Goal: Task Accomplishment & Management: Use online tool/utility

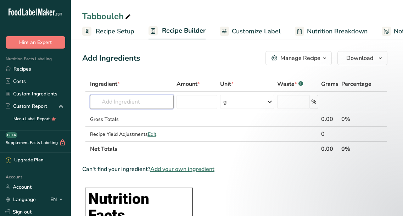
click at [136, 99] on input "text" at bounding box center [132, 102] width 84 height 14
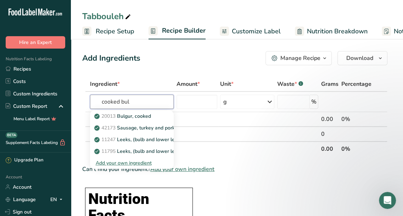
type input "cooked bul"
click at [157, 115] on link "20013 Bulgur, cooked" at bounding box center [132, 116] width 84 height 12
type input "Bulgur, cooked"
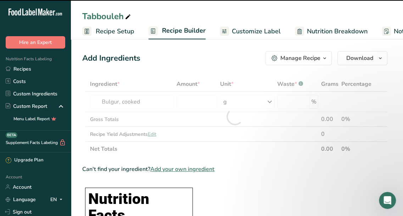
type input "0"
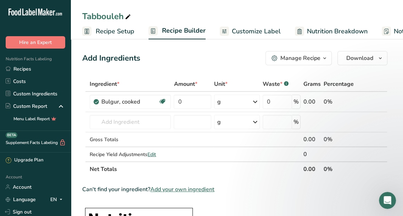
click at [254, 103] on icon at bounding box center [255, 101] width 8 height 13
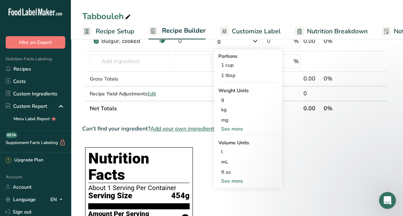
scroll to position [71, 0]
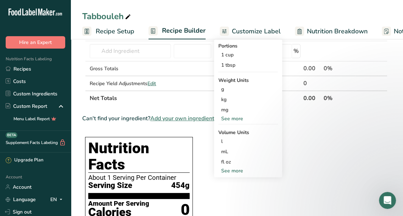
click at [230, 172] on div "See more" at bounding box center [247, 170] width 59 height 7
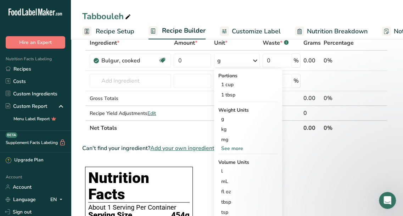
scroll to position [35, 0]
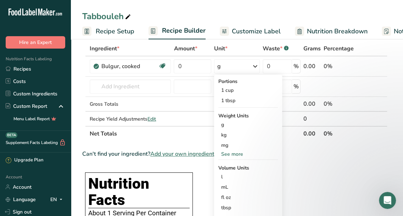
click at [240, 153] on div "See more" at bounding box center [247, 153] width 59 height 7
click at [231, 180] on div "oz" at bounding box center [247, 176] width 59 height 10
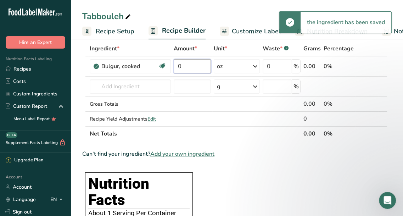
click at [198, 67] on input "0" at bounding box center [192, 66] width 37 height 14
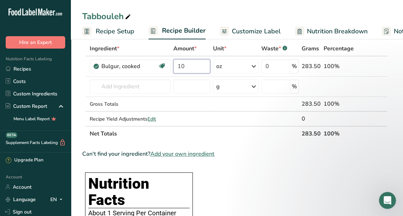
type input "10"
click at [139, 86] on div "Ingredient * Amount * Unit * Waste * .a-a{fill:#347362;}.b-a{fill:#fff;} Grams …" at bounding box center [234, 91] width 305 height 100
click at [145, 89] on input "text" at bounding box center [130, 86] width 80 height 14
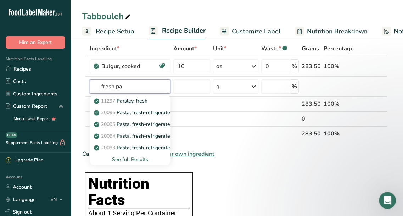
type input "fresh pa"
click at [147, 98] on p "11297 [GEOGRAPHIC_DATA], fresh" at bounding box center [121, 100] width 52 height 7
type input "Parsley, fresh"
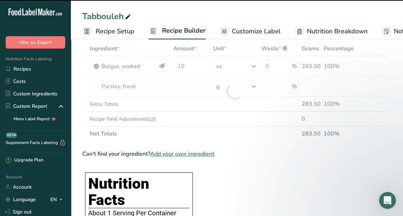
type input "0"
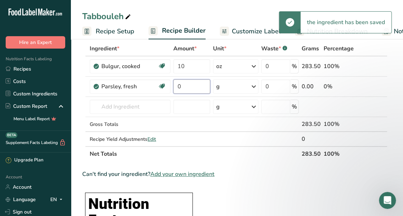
click at [197, 89] on input "0" at bounding box center [191, 86] width 37 height 14
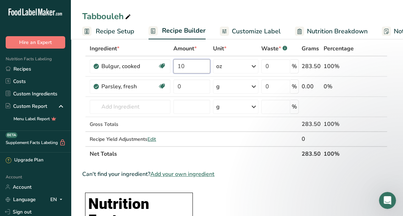
click at [191, 66] on div "Ingredient * Amount * Unit * Waste * .a-a{fill:#347362;}.b-a{fill:#fff;} Grams …" at bounding box center [234, 101] width 305 height 120
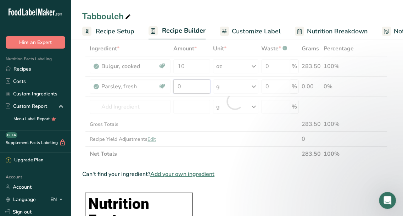
click at [188, 87] on div "Ingredient * Amount * Unit * Waste * .a-a{fill:#347362;}.b-a{fill:#fff;} Grams …" at bounding box center [234, 101] width 305 height 120
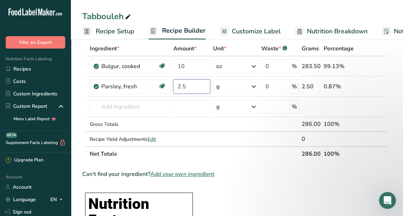
type input "2.5"
click at [255, 87] on div "Ingredient * Amount * Unit * Waste * .a-a{fill:#347362;}.b-a{fill:#fff;} Grams …" at bounding box center [234, 101] width 305 height 120
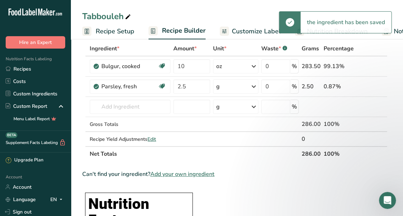
click at [255, 87] on icon at bounding box center [253, 86] width 8 height 13
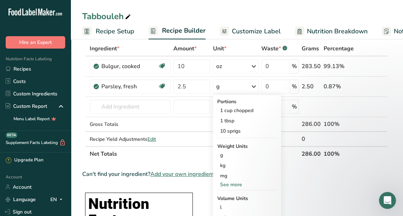
click at [231, 184] on div "See more" at bounding box center [246, 184] width 59 height 7
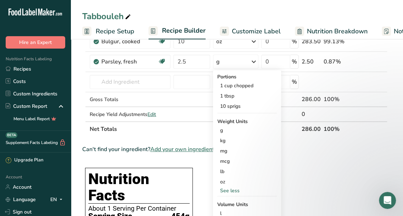
scroll to position [71, 0]
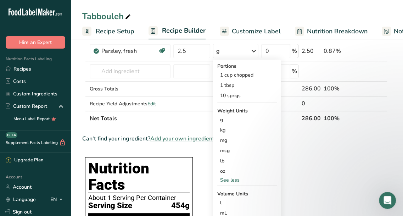
click at [229, 171] on div "oz" at bounding box center [246, 171] width 59 height 10
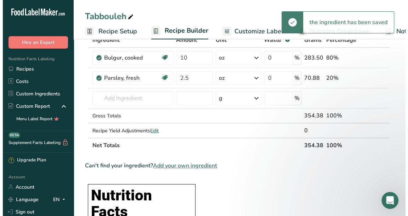
scroll to position [35, 0]
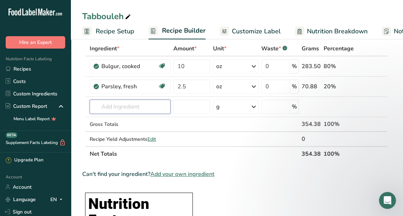
click at [142, 109] on input "text" at bounding box center [130, 107] width 80 height 14
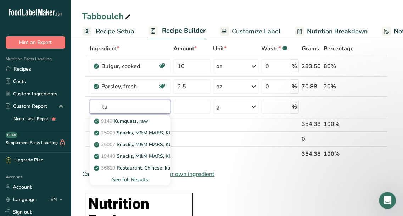
type input "k"
click at [142, 109] on input "[PERSON_NAME]" at bounding box center [130, 107] width 80 height 14
type input "t"
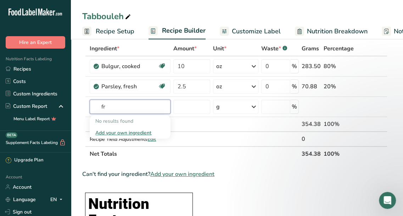
type input "f"
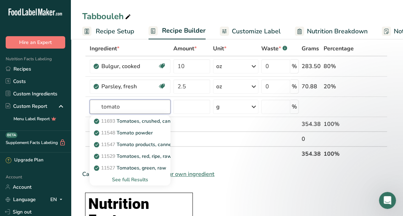
type input "tomato"
click at [144, 181] on div "See full Results" at bounding box center [129, 179] width 69 height 7
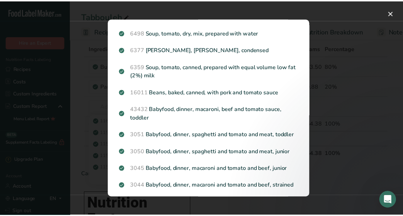
scroll to position [0, 0]
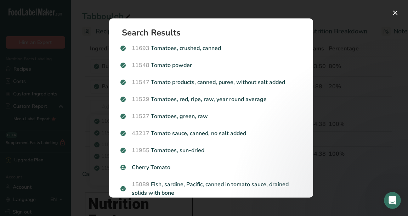
click at [225, 99] on p "11529 Tomatoes, red, ripe, raw, year round average" at bounding box center [210, 99] width 181 height 8
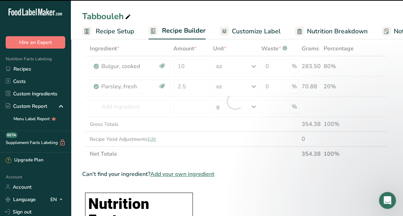
type input "0"
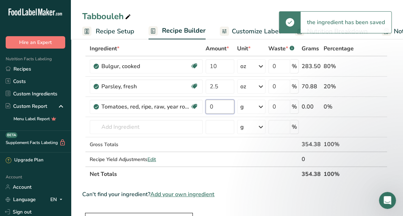
click at [216, 107] on input "0" at bounding box center [219, 107] width 29 height 14
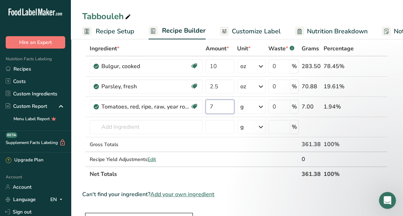
type input "7"
click at [258, 106] on div "Ingredient * Amount * Unit * Waste * .a-a{fill:#347362;}.b-a{fill:#fff;} Grams …" at bounding box center [234, 111] width 305 height 140
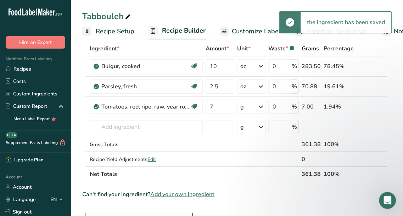
click at [258, 106] on icon at bounding box center [260, 106] width 8 height 13
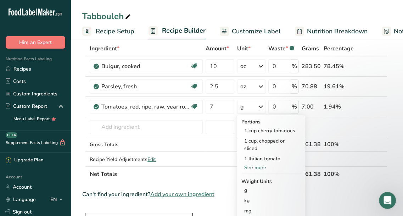
scroll to position [71, 0]
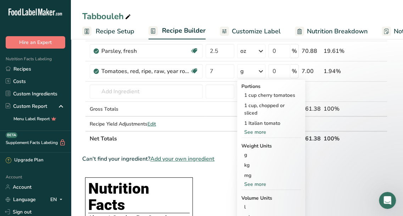
click at [263, 184] on div "See more" at bounding box center [270, 183] width 59 height 7
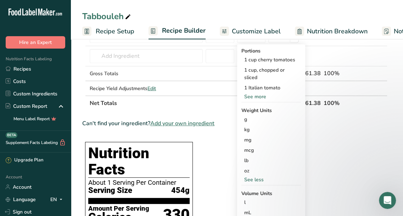
click at [254, 170] on div "oz" at bounding box center [270, 170] width 59 height 10
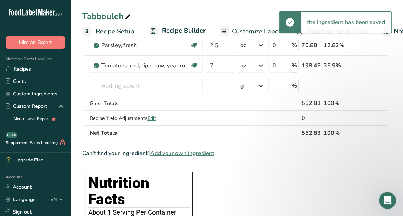
scroll to position [35, 0]
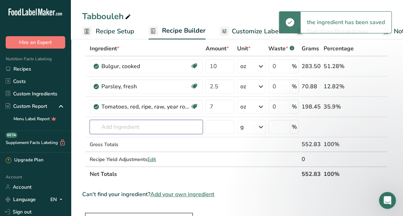
click at [179, 131] on input "text" at bounding box center [146, 127] width 113 height 14
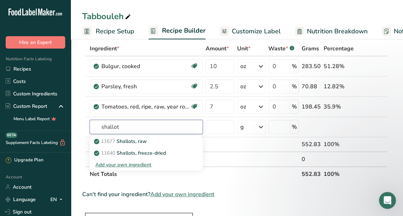
type input "shallot"
click at [152, 142] on div "11677 Shallots, raw" at bounding box center [140, 140] width 90 height 7
type input "Shallots, raw"
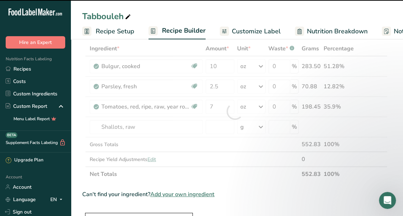
type input "0"
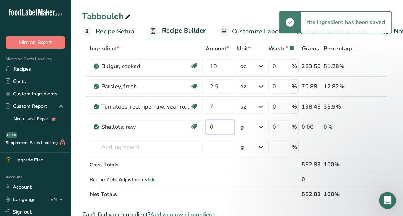
click at [222, 126] on input "0" at bounding box center [219, 127] width 29 height 14
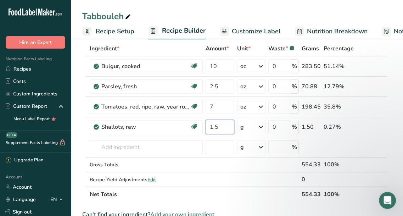
type input "1.5"
click at [261, 124] on div "Ingredient * Amount * Unit * Waste * .a-a{fill:#347362;}.b-a{fill:#fff;} Grams …" at bounding box center [234, 121] width 305 height 160
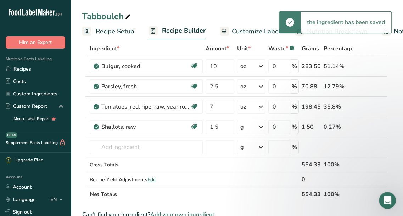
click at [261, 124] on icon at bounding box center [260, 126] width 8 height 13
click at [256, 203] on div "See more" at bounding box center [270, 203] width 59 height 7
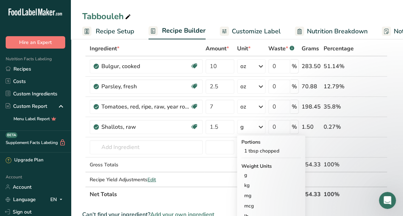
scroll to position [71, 0]
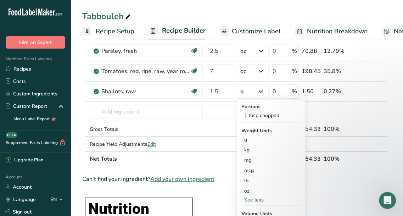
click at [257, 189] on div "oz" at bounding box center [270, 191] width 59 height 10
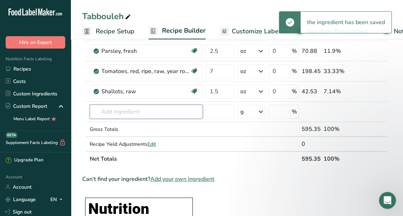
click at [132, 114] on input "text" at bounding box center [146, 111] width 113 height 14
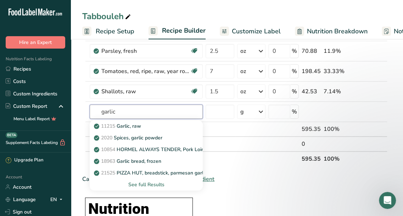
type input "garlic"
click at [135, 126] on p "11215 Garlic, raw" at bounding box center [118, 125] width 46 height 7
type input "Garlic, raw"
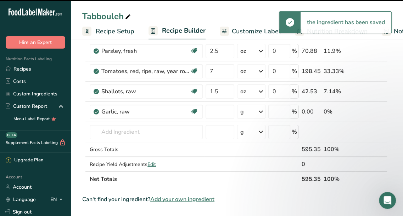
type input "0"
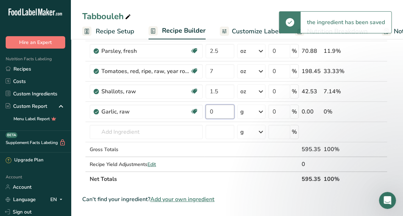
click at [224, 112] on input "0" at bounding box center [219, 111] width 29 height 14
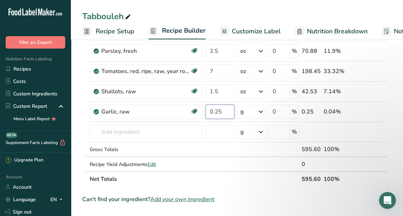
type input "0.25"
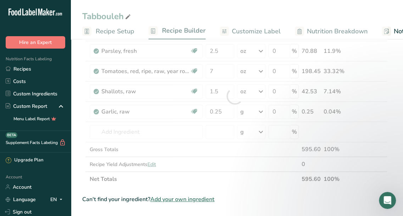
click at [265, 111] on div "Ingredient * Amount * Unit * Waste * .a-a{fill:#347362;}.b-a{fill:#fff;} Grams …" at bounding box center [234, 96] width 305 height 181
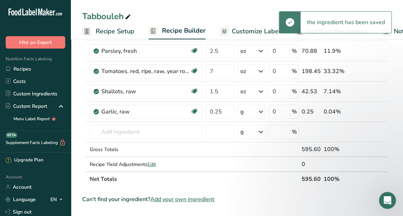
click at [265, 111] on icon at bounding box center [260, 111] width 8 height 13
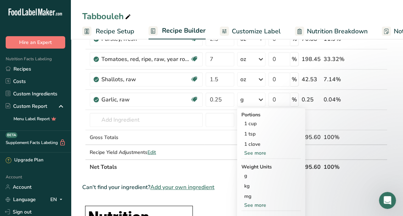
scroll to position [106, 0]
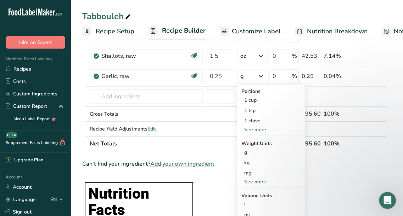
click at [259, 180] on div "See more" at bounding box center [270, 181] width 59 height 7
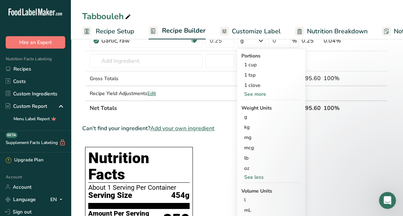
click at [250, 170] on div "oz" at bounding box center [270, 168] width 59 height 10
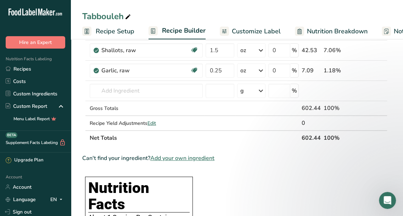
scroll to position [106, 0]
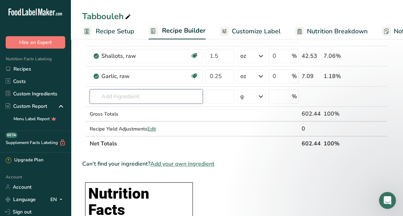
click at [173, 94] on input "text" at bounding box center [146, 96] width 113 height 14
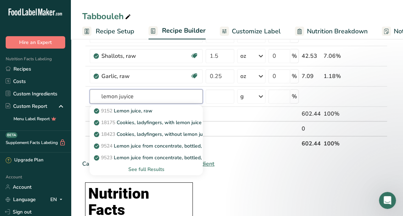
type input "lemon juyice"
click at [157, 106] on link "9152 Lemon juice, raw" at bounding box center [146, 111] width 113 height 12
type input "Lemon juice, raw"
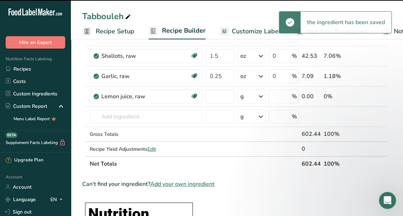
type input "0"
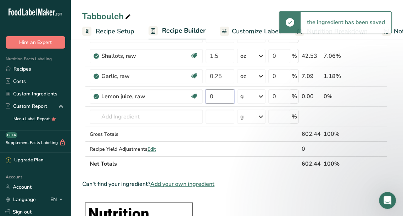
click at [233, 99] on input "0" at bounding box center [219, 96] width 29 height 14
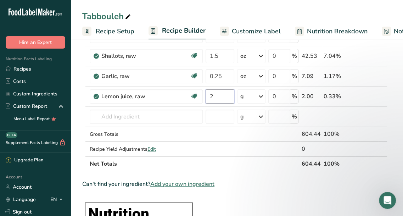
type input "2"
click at [261, 96] on div "Ingredient * Amount * Unit * Waste * .a-a{fill:#347362;}.b-a{fill:#fff;} Grams …" at bounding box center [234, 70] width 305 height 201
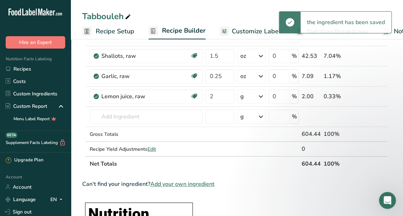
click at [263, 98] on icon at bounding box center [260, 96] width 8 height 13
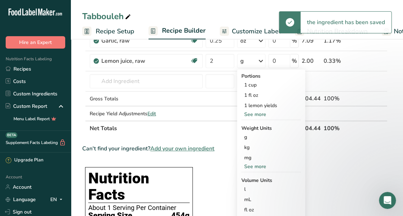
scroll to position [177, 0]
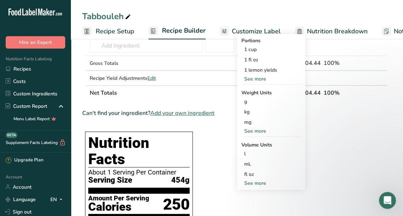
click at [260, 174] on div "fl oz" at bounding box center [271, 173] width 54 height 7
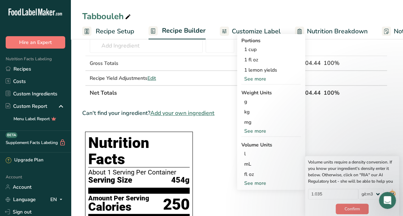
click at [255, 172] on div "fl oz" at bounding box center [271, 173] width 54 height 7
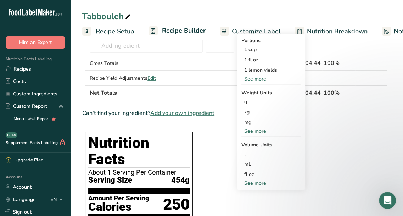
click at [254, 174] on div "fl oz" at bounding box center [271, 173] width 54 height 7
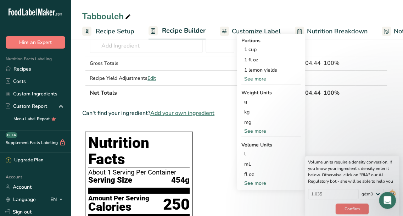
click at [353, 210] on span "Confirm" at bounding box center [351, 208] width 15 height 6
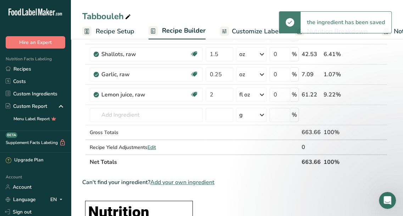
scroll to position [106, 0]
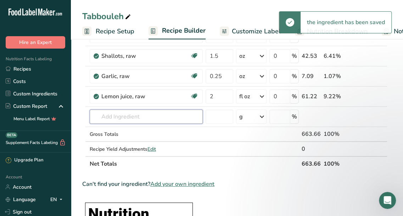
click at [130, 115] on input "text" at bounding box center [146, 116] width 113 height 14
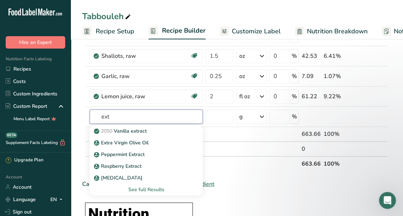
type input "ext"
click at [139, 139] on p "Extra Virgin Olive Oil" at bounding box center [121, 142] width 53 height 7
type input "Extra Virgin Olive Oil"
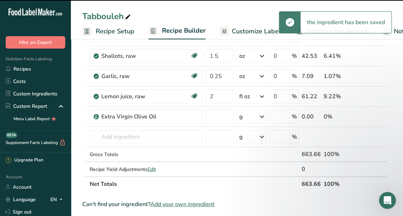
type input "0"
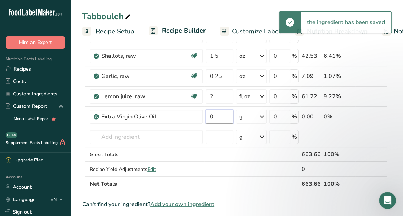
click at [222, 116] on input "0" at bounding box center [219, 116] width 28 height 14
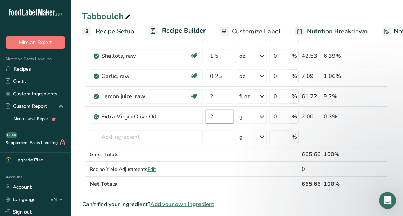
type input "2"
click at [262, 115] on div "Ingredient * Amount * Unit * Waste * .a-a{fill:#347362;}.b-a{fill:#fff;} Grams …" at bounding box center [234, 80] width 305 height 221
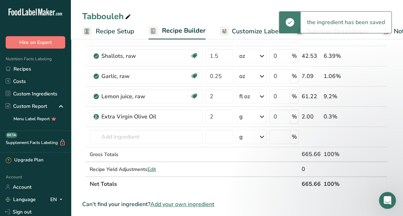
click at [262, 115] on icon at bounding box center [261, 116] width 8 height 13
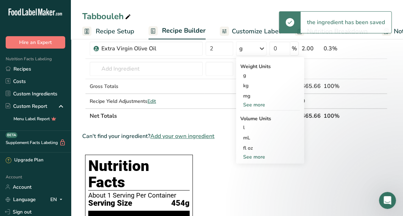
scroll to position [177, 0]
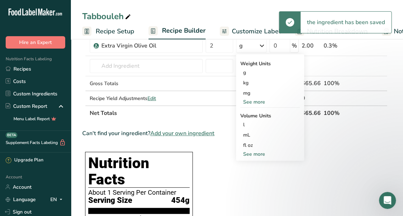
click at [250, 145] on div "fl oz" at bounding box center [270, 144] width 54 height 7
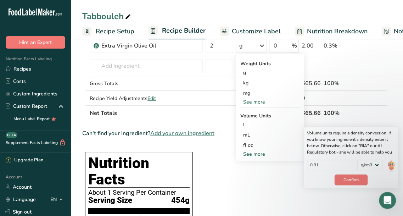
click at [356, 182] on span "Confirm" at bounding box center [350, 179] width 15 height 6
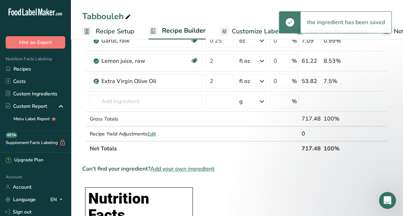
scroll to position [106, 0]
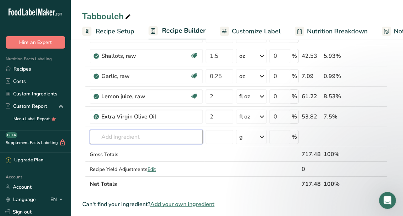
click at [138, 136] on input "text" at bounding box center [146, 137] width 113 height 14
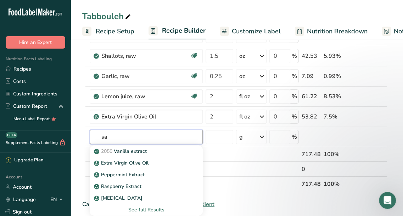
type input "s"
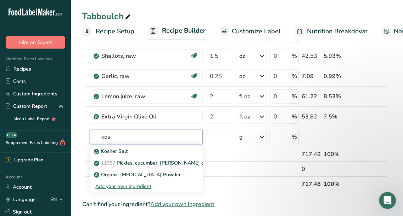
type input "kos"
click at [125, 150] on p "Kosher Salt" at bounding box center [111, 150] width 32 height 7
type input "Kosher Salt"
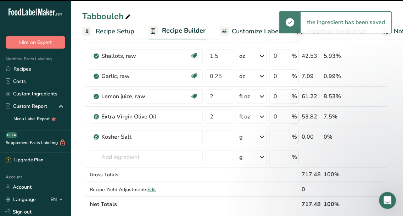
type input "0"
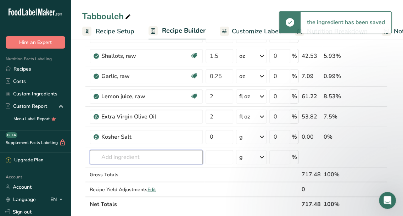
click at [170, 158] on input "text" at bounding box center [146, 157] width 113 height 14
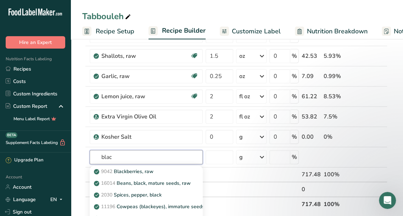
type input "blac"
click at [154, 191] on p "2030 Spices, pepper, black" at bounding box center [128, 194] width 66 height 7
type input "Spices, pepper, black"
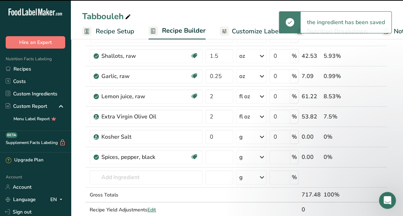
type input "0"
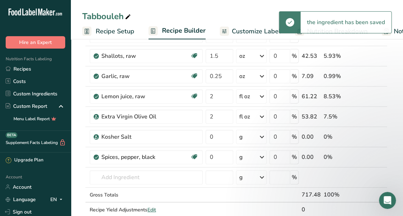
click at [263, 137] on icon at bounding box center [261, 136] width 8 height 13
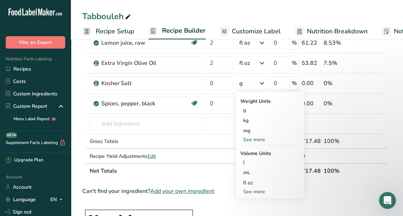
scroll to position [177, 0]
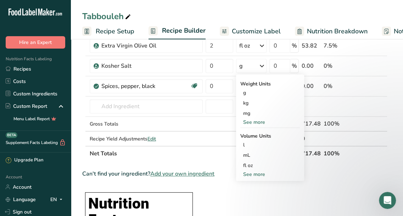
click at [258, 172] on div "See more" at bounding box center [269, 173] width 59 height 7
click at [255, 183] on div "tsp" at bounding box center [270, 185] width 54 height 7
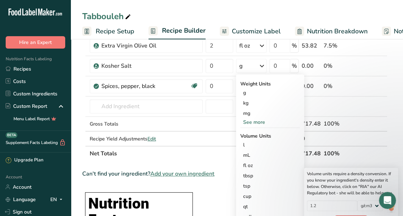
click at [255, 183] on div "tsp" at bounding box center [270, 185] width 54 height 7
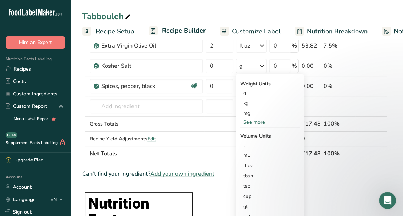
click at [255, 184] on div "tsp" at bounding box center [270, 185] width 54 height 7
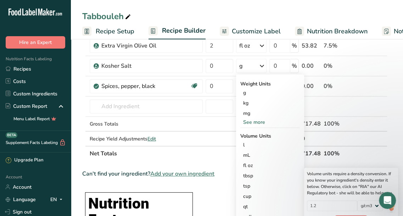
scroll to position [212, 0]
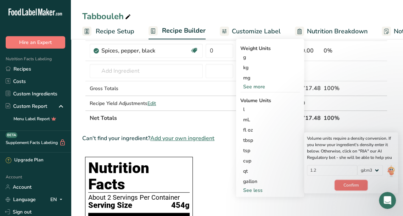
click at [350, 186] on span "Confirm" at bounding box center [350, 185] width 15 height 6
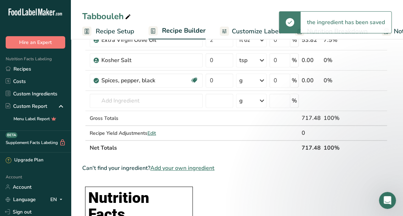
scroll to position [177, 0]
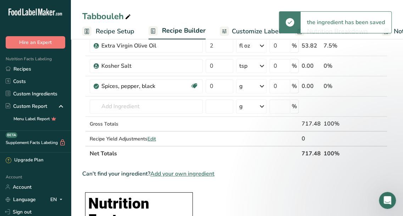
click at [265, 84] on icon at bounding box center [261, 86] width 8 height 13
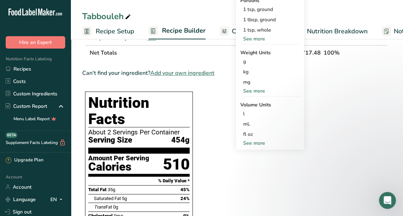
scroll to position [283, 0]
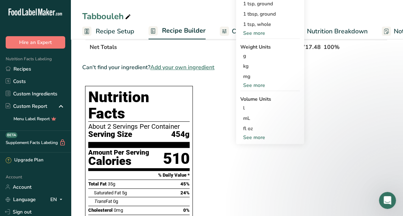
click at [260, 133] on div "See more" at bounding box center [269, 136] width 59 height 7
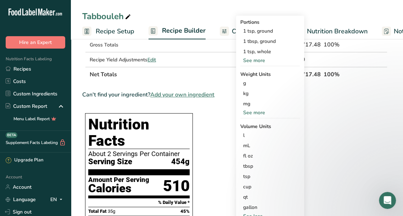
scroll to position [212, 0]
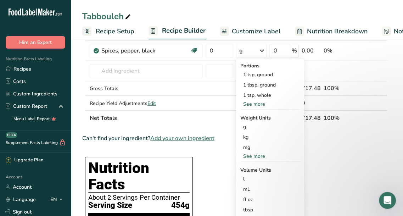
click at [268, 74] on div "1 tsp, ground" at bounding box center [269, 74] width 59 height 10
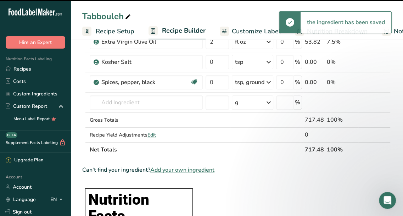
scroll to position [142, 0]
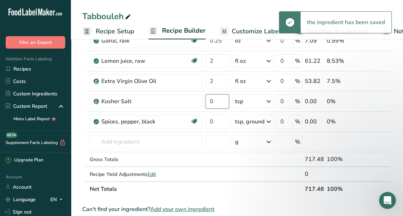
click at [221, 101] on input "0" at bounding box center [216, 101] width 23 height 14
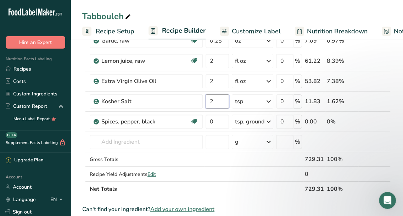
type input "2"
click at [212, 121] on div "Ingredient * Amount * Unit * Waste * .a-a{fill:#347362;}.b-a{fill:#fff;} Grams …" at bounding box center [236, 65] width 308 height 261
type input "0.5"
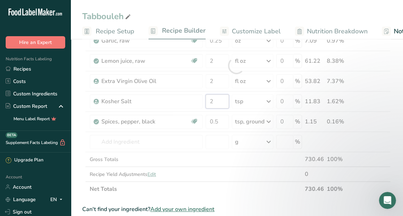
click at [219, 100] on div "Ingredient * Amount * Unit * Waste * .a-a{fill:#347362;}.b-a{fill:#fff;} Grams …" at bounding box center [236, 65] width 308 height 261
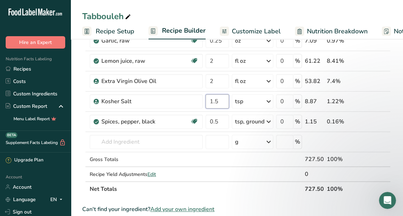
type input "1.5"
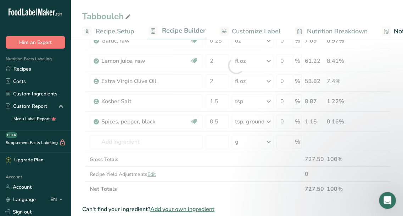
click at [282, 192] on div "Ingredient * Amount * Unit * Waste * .a-a{fill:#347362;}.b-a{fill:#fff;} Grams …" at bounding box center [236, 65] width 308 height 261
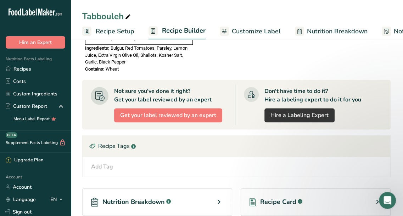
scroll to position [551, 0]
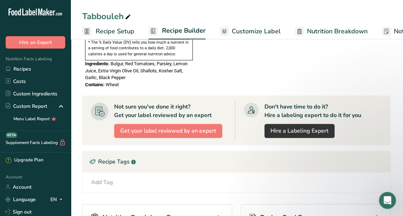
click at [315, 151] on div "Recipe Tags .a-a{fill:#347362;}.b-a{fill:#fff;}" at bounding box center [236, 161] width 307 height 21
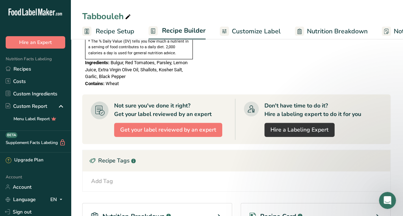
scroll to position [622, 0]
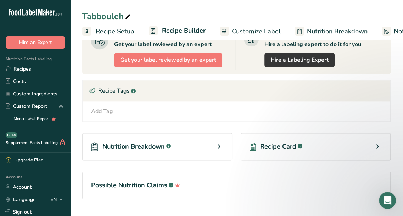
click at [296, 141] on div "Recipe Card .a-a{fill:#347362;}.b-a{fill:#fff;}" at bounding box center [315, 146] width 150 height 27
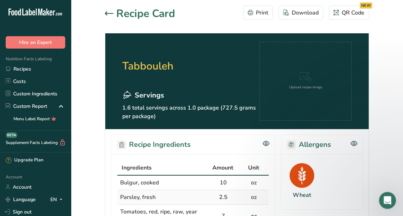
click at [107, 13] on icon at bounding box center [109, 13] width 8 height 4
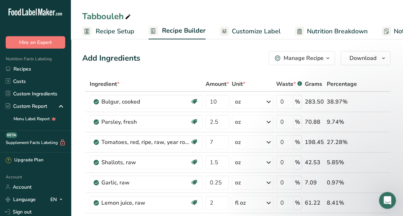
click at [320, 57] on div "Manage Recipe" at bounding box center [303, 58] width 40 height 8
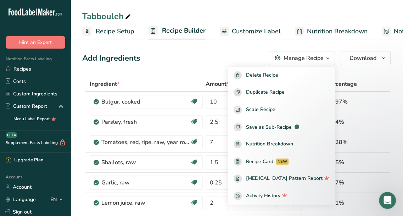
click at [320, 57] on div "Manage Recipe" at bounding box center [303, 58] width 40 height 8
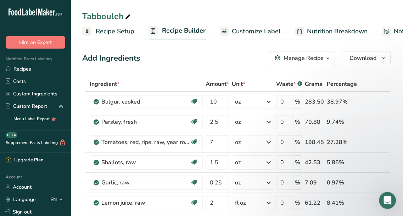
click at [113, 32] on span "Recipe Setup" at bounding box center [115, 32] width 39 height 10
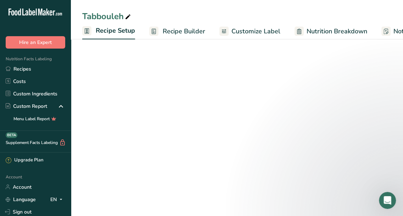
scroll to position [0, 2]
select select "5"
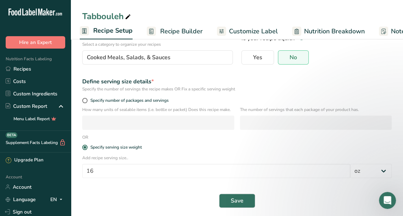
scroll to position [64, 0]
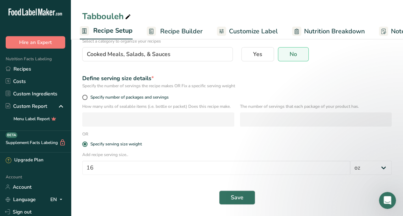
click at [82, 97] on span at bounding box center [84, 97] width 5 height 5
click at [82, 97] on input "Specify number of packages and servings" at bounding box center [84, 97] width 5 height 5
radio input "true"
radio input "false"
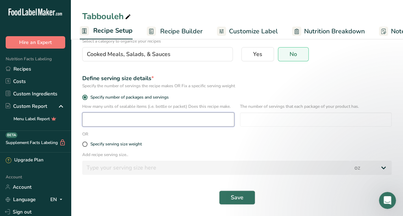
click at [159, 118] on input "number" at bounding box center [158, 119] width 152 height 14
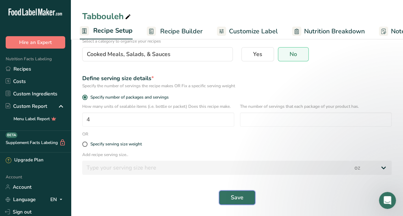
click at [246, 196] on button "Save" at bounding box center [237, 197] width 36 height 14
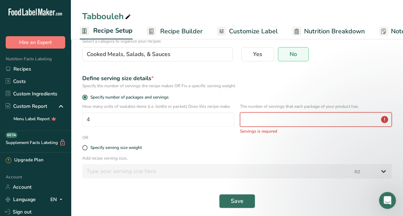
click at [286, 120] on input "number" at bounding box center [316, 119] width 152 height 14
click at [107, 121] on input "4" at bounding box center [158, 119] width 152 height 14
type input "1"
click at [297, 125] on input "number" at bounding box center [316, 119] width 152 height 14
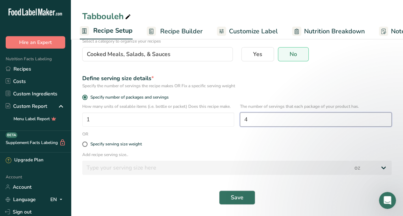
type input "4"
click at [249, 194] on button "Save" at bounding box center [237, 197] width 36 height 14
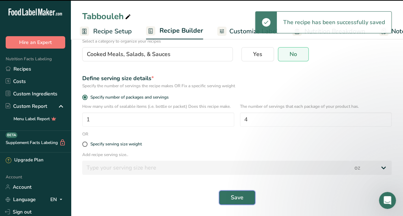
select select "0"
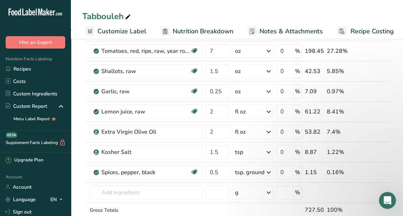
scroll to position [0, 136]
click at [131, 29] on span "Customize Label" at bounding box center [120, 32] width 49 height 10
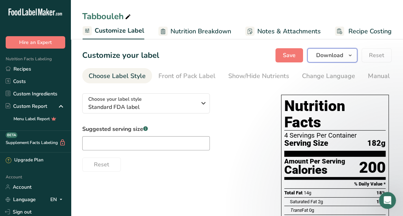
click at [354, 59] on button "Download" at bounding box center [332, 55] width 50 height 14
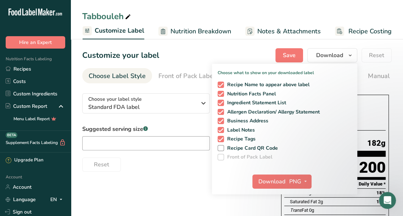
click at [241, 48] on div "Customize your label Save Download Choose what to show on your downloaded label…" at bounding box center [236, 55] width 309 height 14
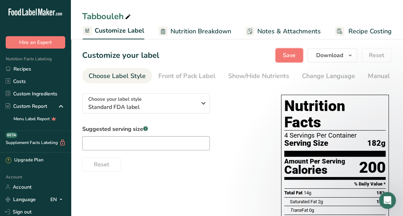
click at [290, 57] on span "Save" at bounding box center [289, 55] width 13 height 8
